Goal: Task Accomplishment & Management: Use online tool/utility

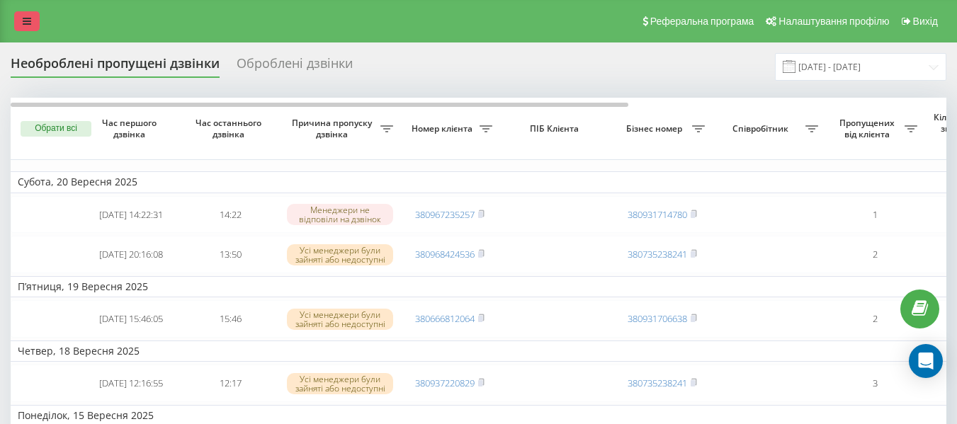
drag, startPoint x: 0, startPoint y: 0, endPoint x: 32, endPoint y: 24, distance: 40.0
click at [32, 24] on link at bounding box center [27, 21] width 26 height 20
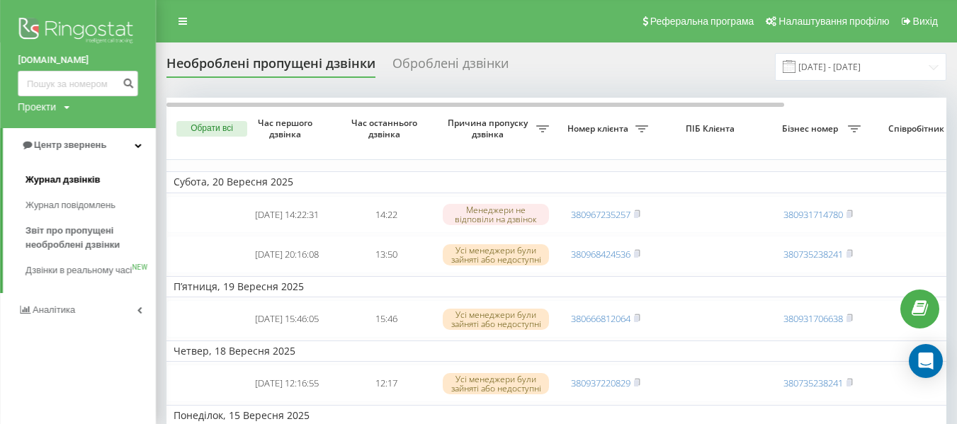
click at [63, 187] on span "Журнал дзвінків" at bounding box center [63, 180] width 75 height 14
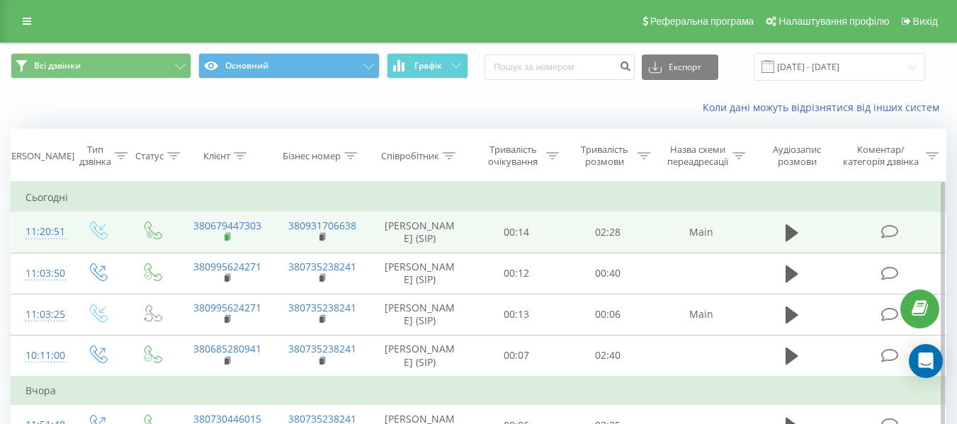
click at [228, 241] on rect at bounding box center [227, 238] width 4 height 6
